Goal: Task Accomplishment & Management: Manage account settings

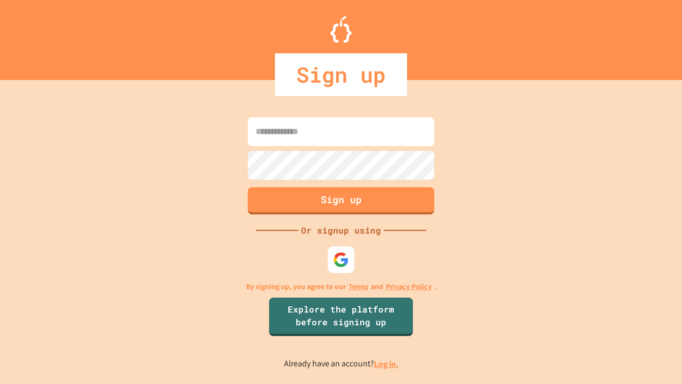
click at [387, 363] on link "Log in." at bounding box center [386, 363] width 25 height 11
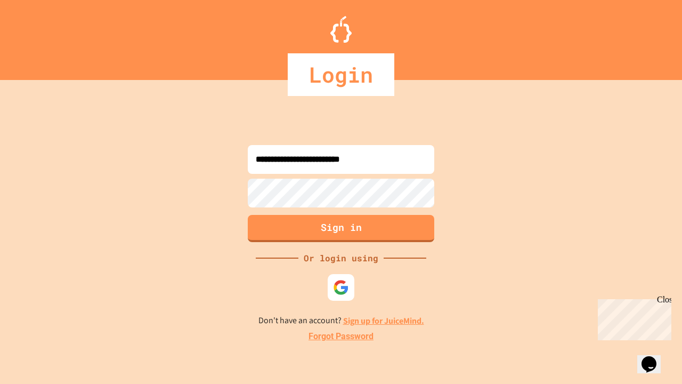
type input "**********"
